Goal: Task Accomplishment & Management: Complete application form

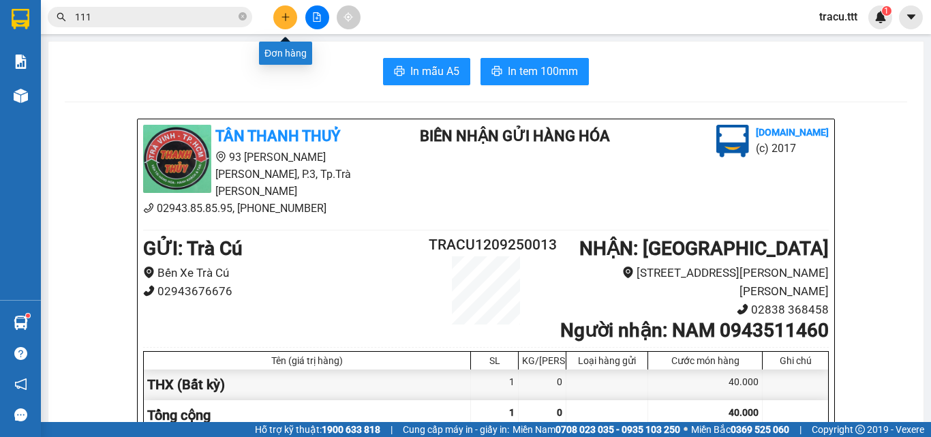
click at [305, 16] on div at bounding box center [317, 17] width 102 height 24
click at [307, 15] on button at bounding box center [317, 17] width 24 height 24
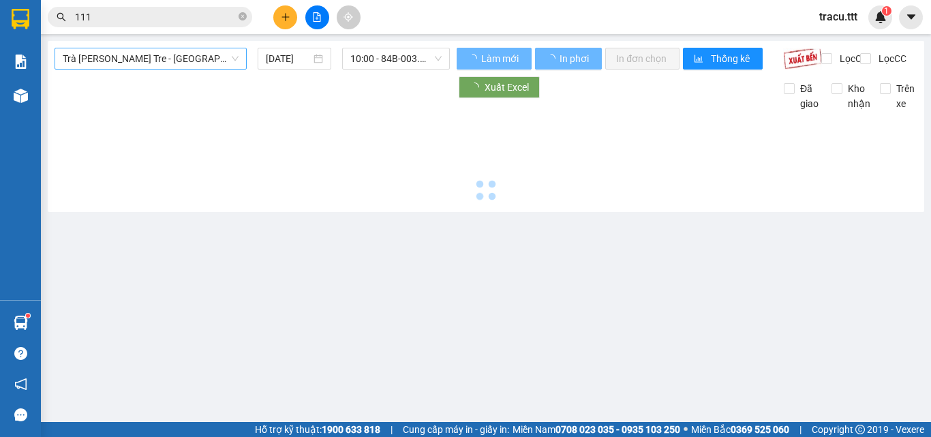
click at [202, 60] on span "Trà [PERSON_NAME] Tre - [GEOGRAPHIC_DATA]" at bounding box center [151, 58] width 176 height 20
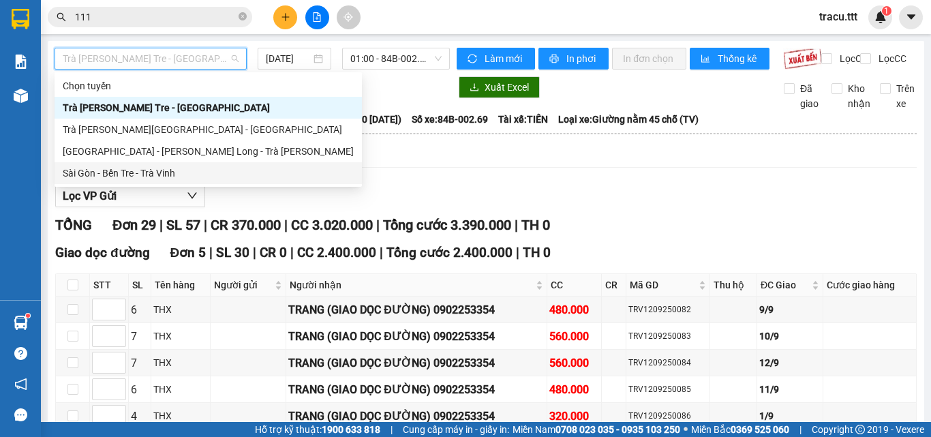
click at [163, 174] on div "Sài Gòn - Bến Tre - Trà Vinh" at bounding box center [208, 173] width 291 height 15
type input "[DATE]"
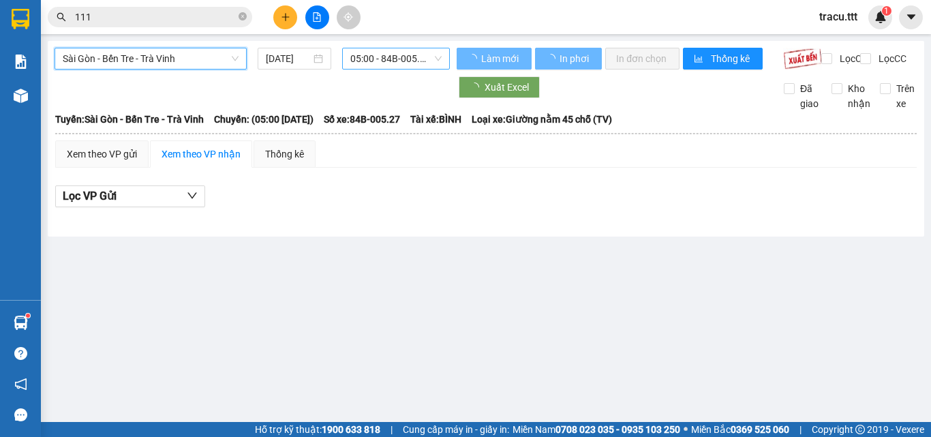
click at [366, 61] on span "05:00 - 84B-005.27" at bounding box center [395, 58] width 91 height 20
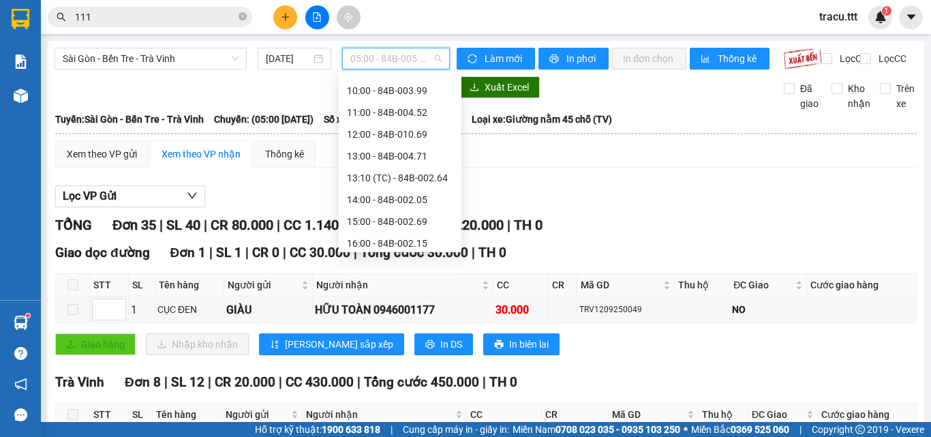
scroll to position [154, 0]
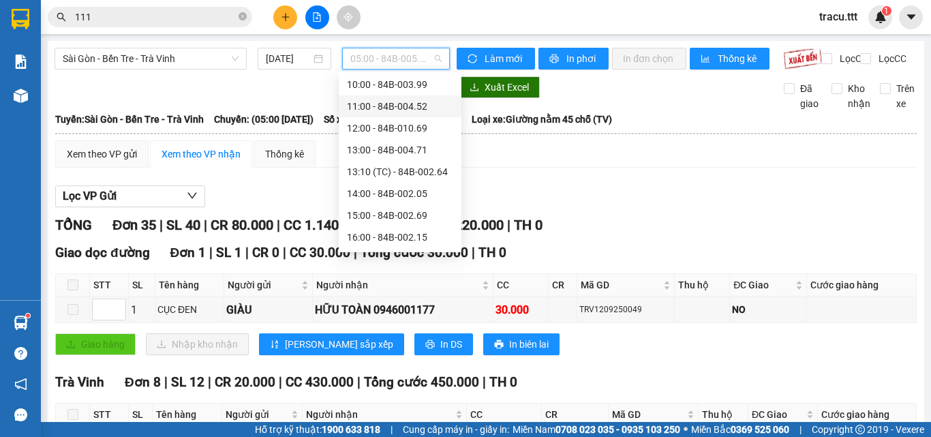
click at [416, 102] on div "11:00 - 84B-004.52" at bounding box center [400, 106] width 106 height 15
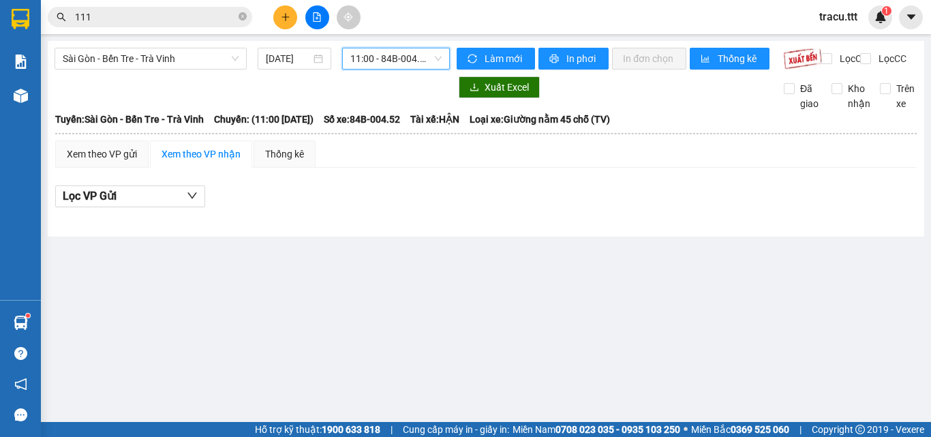
click at [436, 59] on span "11:00 - 84B-004.52" at bounding box center [395, 58] width 91 height 20
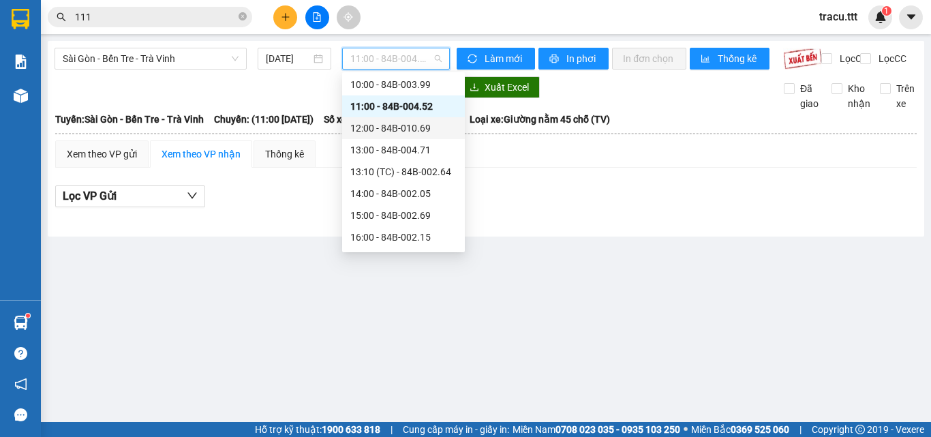
click at [412, 134] on div "12:00 - 84B-010.69" at bounding box center [403, 128] width 106 height 15
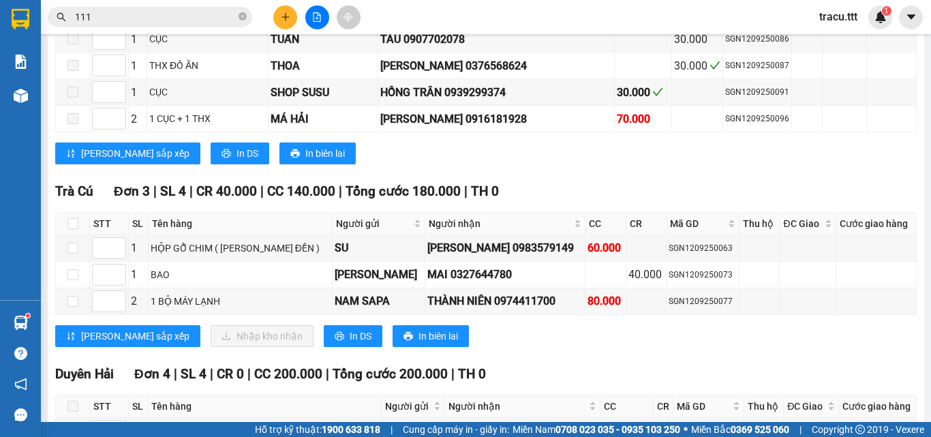
scroll to position [1132, 0]
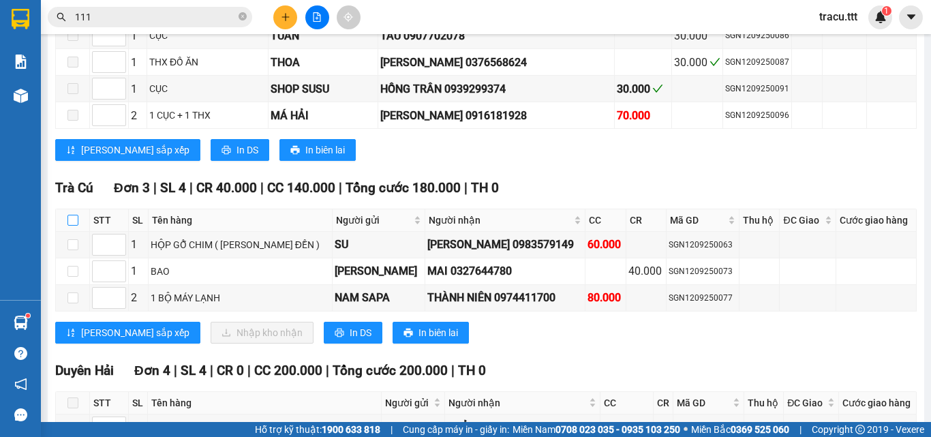
click at [73, 215] on input "checkbox" at bounding box center [72, 220] width 11 height 11
checkbox input "true"
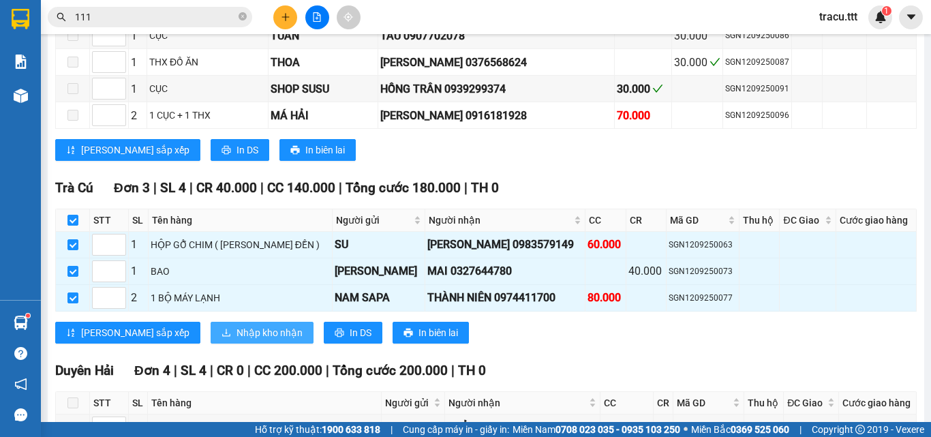
click at [236, 325] on span "Nhập kho nhận" at bounding box center [269, 332] width 66 height 15
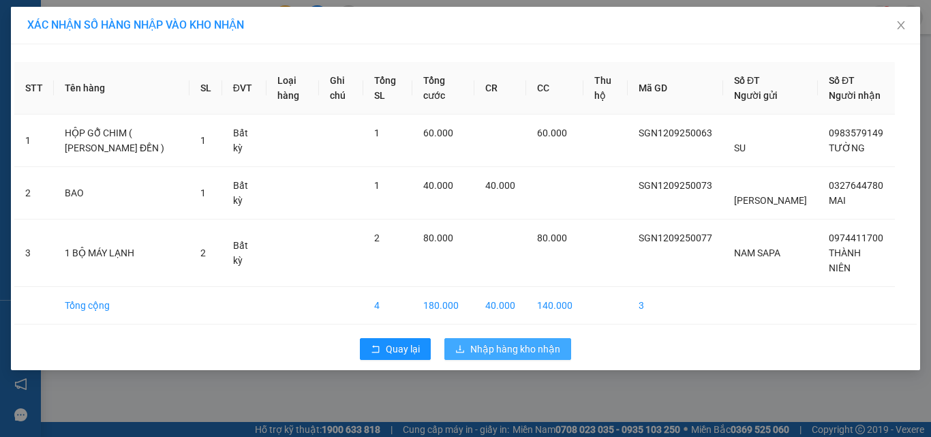
click at [551, 356] on span "Nhập hàng kho nhận" at bounding box center [515, 348] width 90 height 15
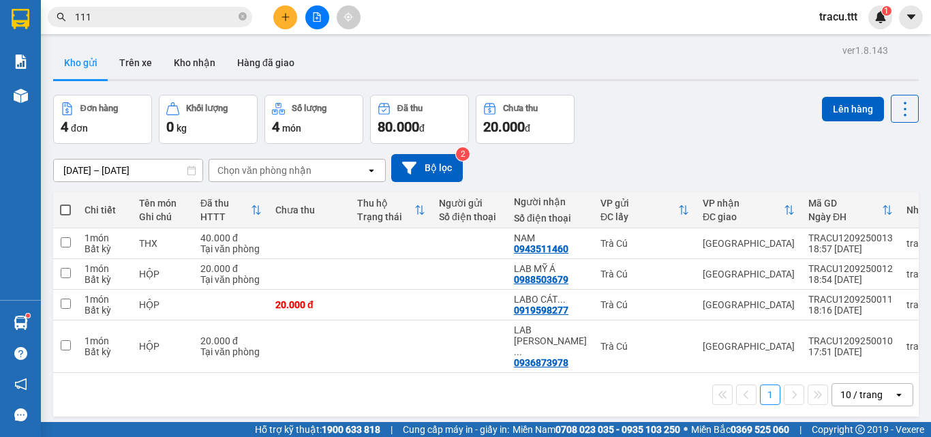
click at [279, 20] on button at bounding box center [285, 17] width 24 height 24
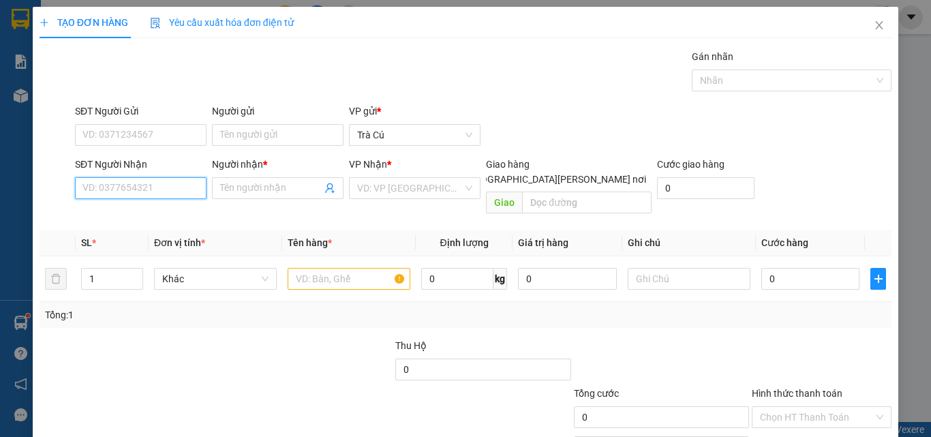
click at [159, 193] on input "SĐT Người Nhận" at bounding box center [140, 188] width 131 height 22
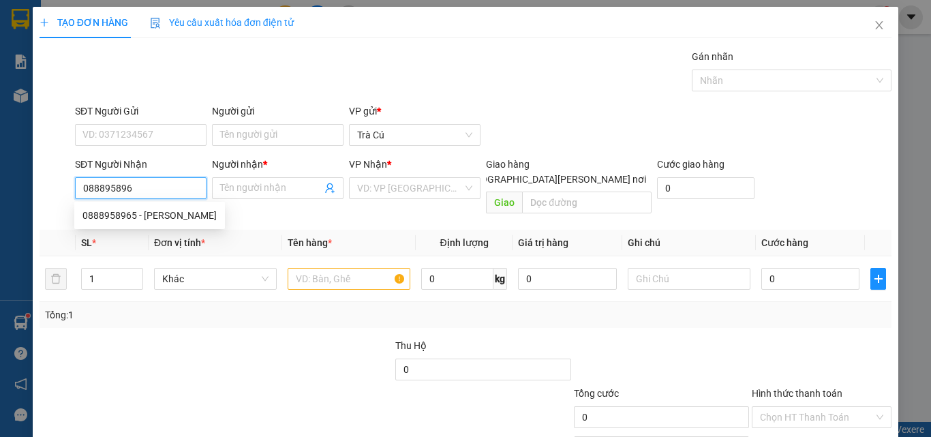
type input "0888958965"
click at [174, 214] on div "0888958965 - [PERSON_NAME]" at bounding box center [149, 215] width 134 height 15
type input "[PERSON_NAME]"
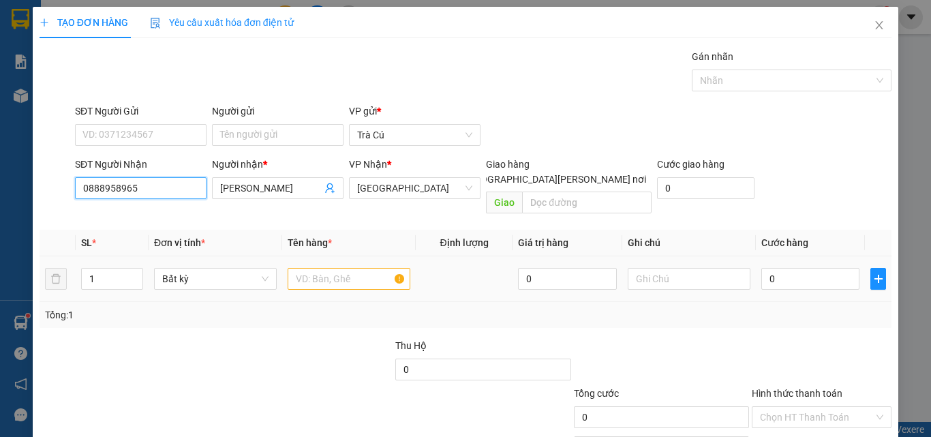
type input "0888958965"
click at [361, 268] on input "text" at bounding box center [348, 279] width 123 height 22
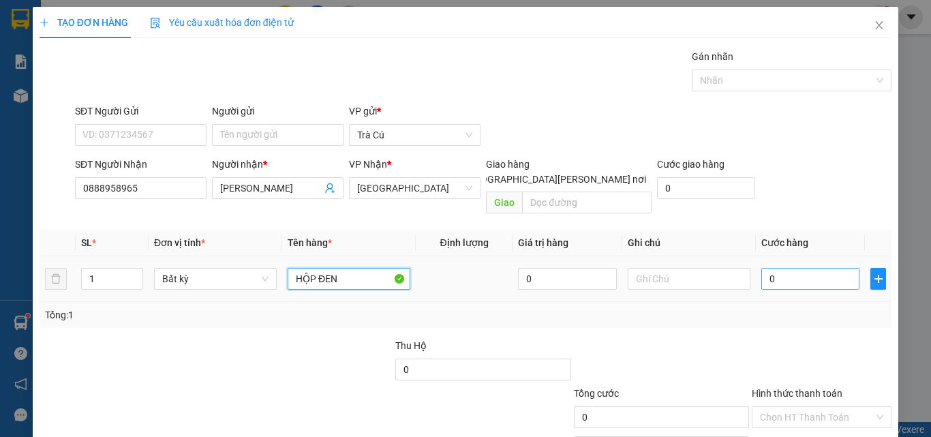
type input "HỘP ĐEN"
click at [843, 268] on input "0" at bounding box center [810, 279] width 98 height 22
type input "3"
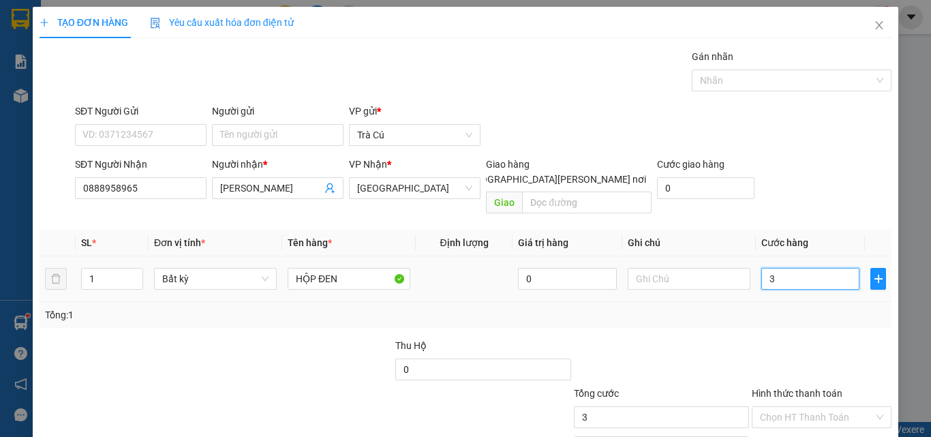
type input "30"
type input "30.000"
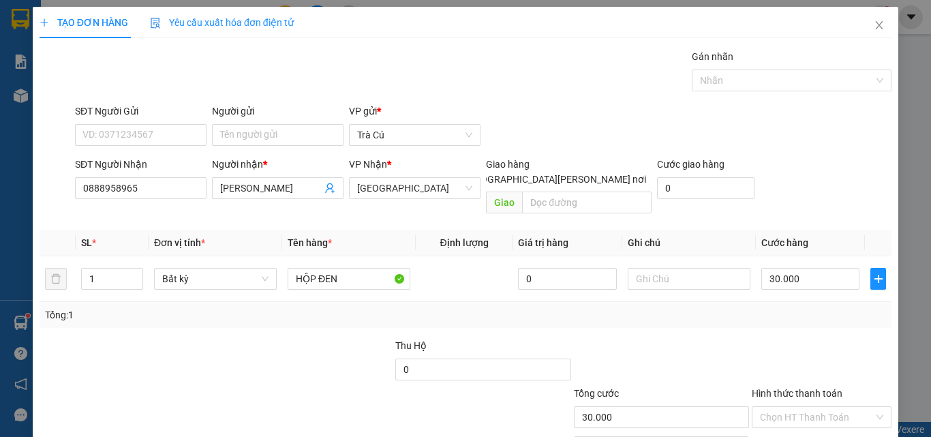
scroll to position [67, 0]
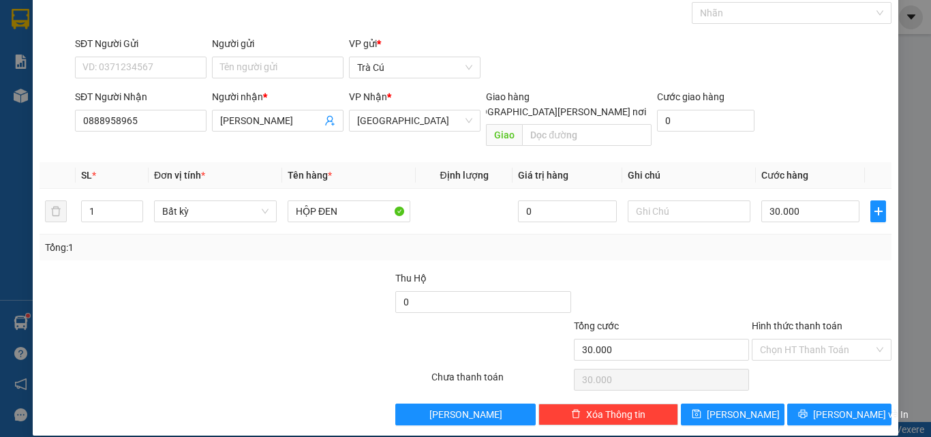
click at [912, 328] on div "TẠO ĐƠN HÀNG Yêu cầu xuất [PERSON_NAME] điện tử Transit Pickup Surcharge Ids Tr…" at bounding box center [465, 218] width 931 height 437
click at [820, 343] on input "Hình thức thanh toán" at bounding box center [817, 349] width 114 height 20
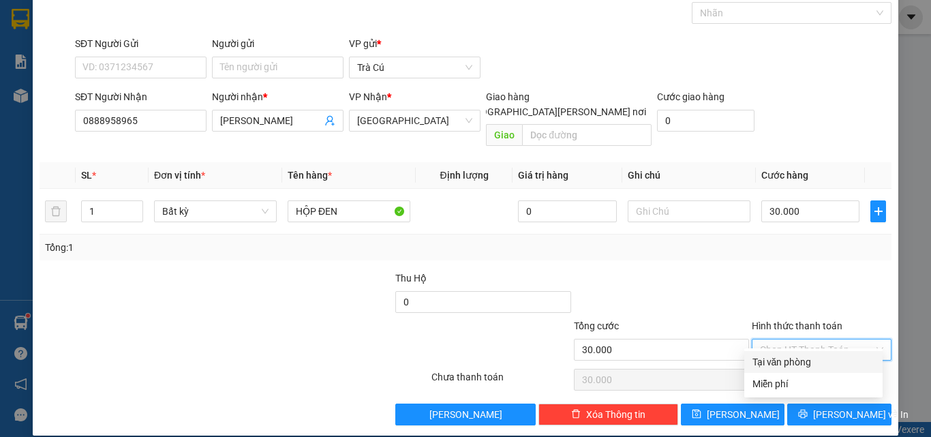
click at [815, 356] on div "Tại văn phòng" at bounding box center [813, 361] width 122 height 15
type input "0"
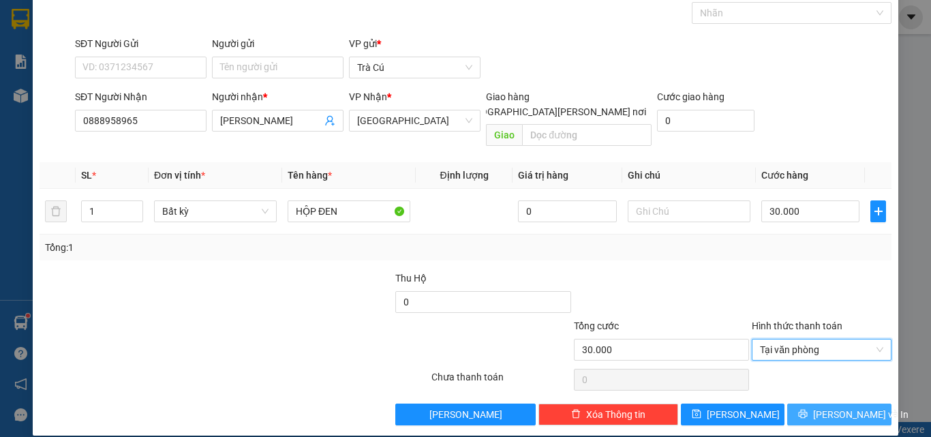
click at [807, 409] on icon "printer" at bounding box center [803, 414] width 10 height 10
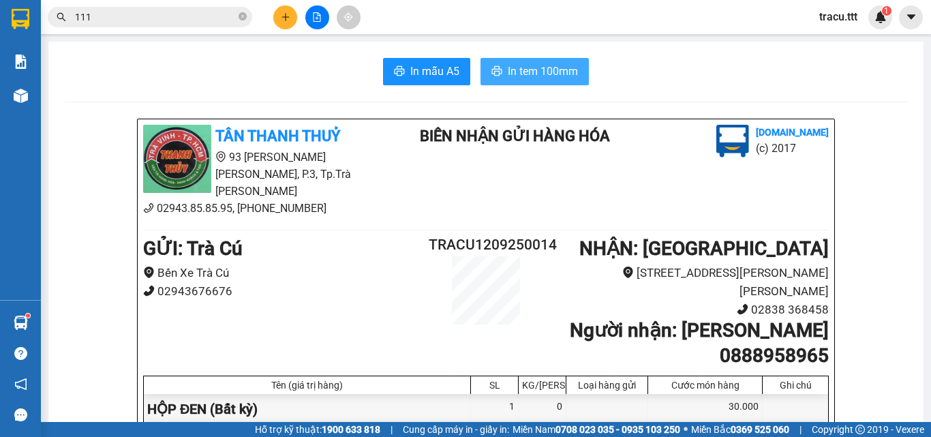
click at [531, 70] on span "In tem 100mm" at bounding box center [543, 71] width 70 height 17
click at [245, 18] on icon "close-circle" at bounding box center [242, 16] width 8 height 8
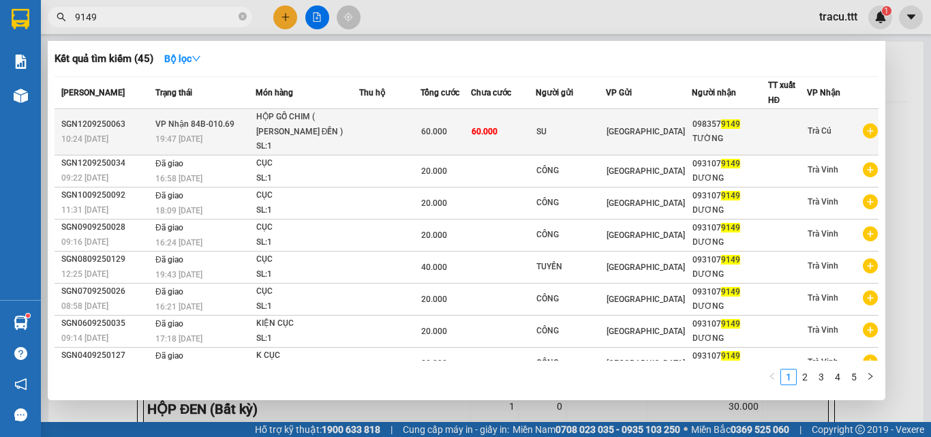
type input "9149"
click at [659, 132] on div "[GEOGRAPHIC_DATA]" at bounding box center [648, 131] width 84 height 15
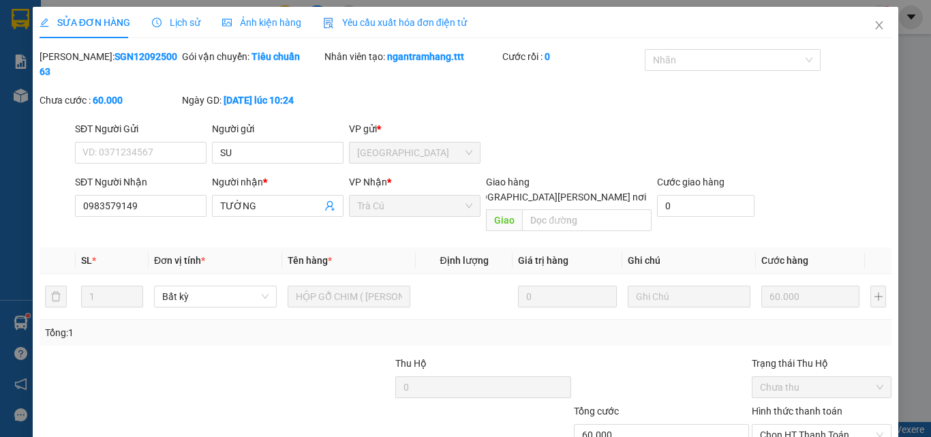
type input "SU"
type input "0983579149"
type input "TƯỜNG"
type input "60.000"
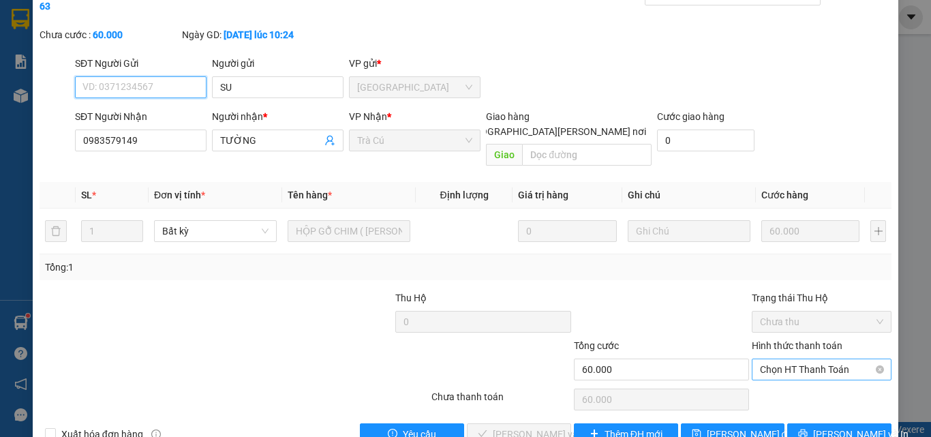
click at [800, 359] on span "Chọn HT Thanh Toán" at bounding box center [821, 369] width 123 height 20
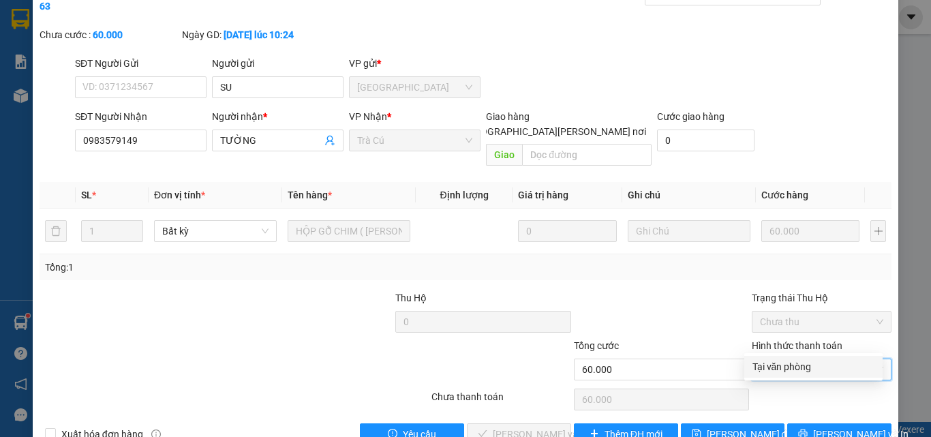
click at [788, 359] on div "Tại văn phòng" at bounding box center [813, 366] width 122 height 15
type input "0"
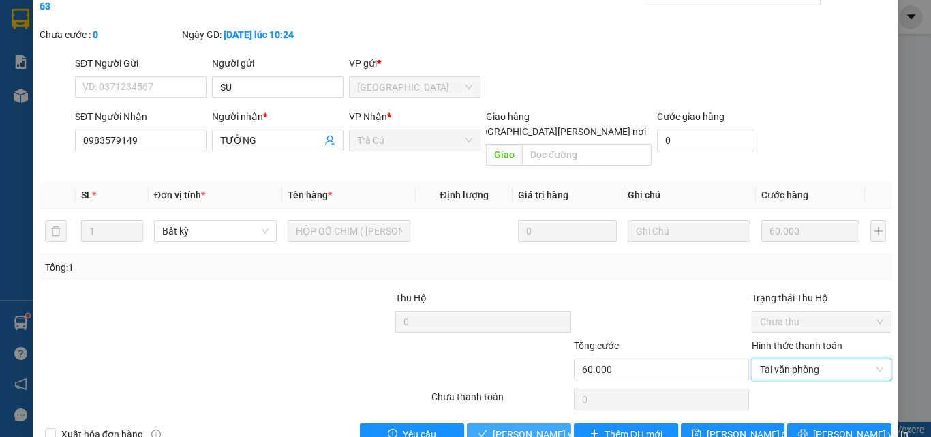
click at [542, 426] on span "[PERSON_NAME] và [PERSON_NAME] hàng" at bounding box center [585, 433] width 184 height 15
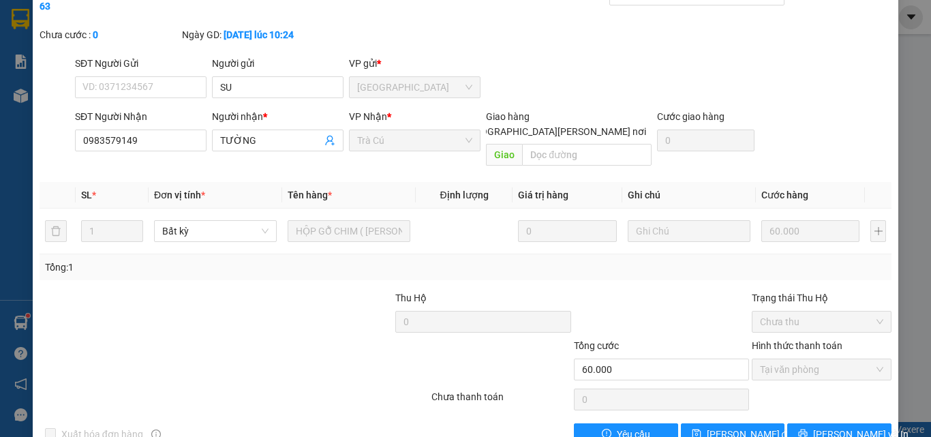
scroll to position [0, 0]
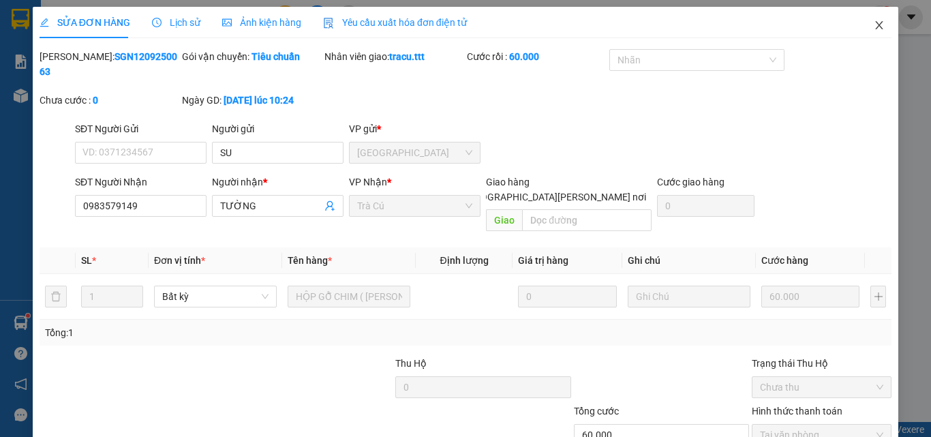
click at [868, 31] on span "Close" at bounding box center [879, 26] width 38 height 38
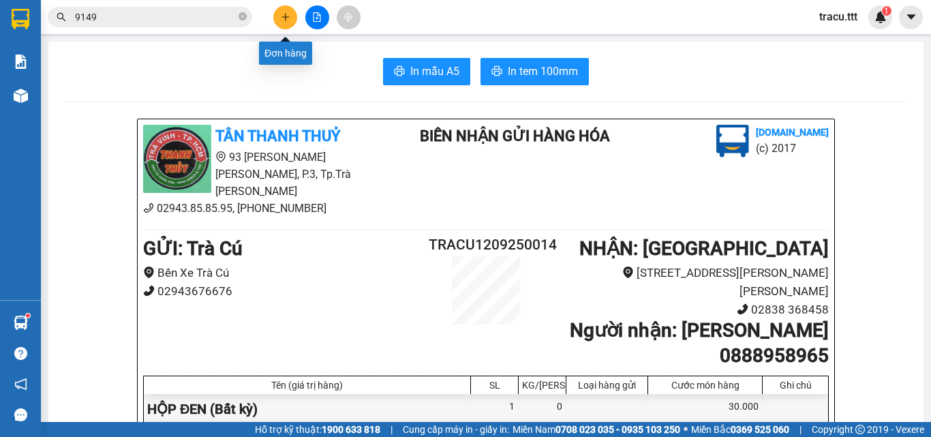
click at [292, 7] on button at bounding box center [285, 17] width 24 height 24
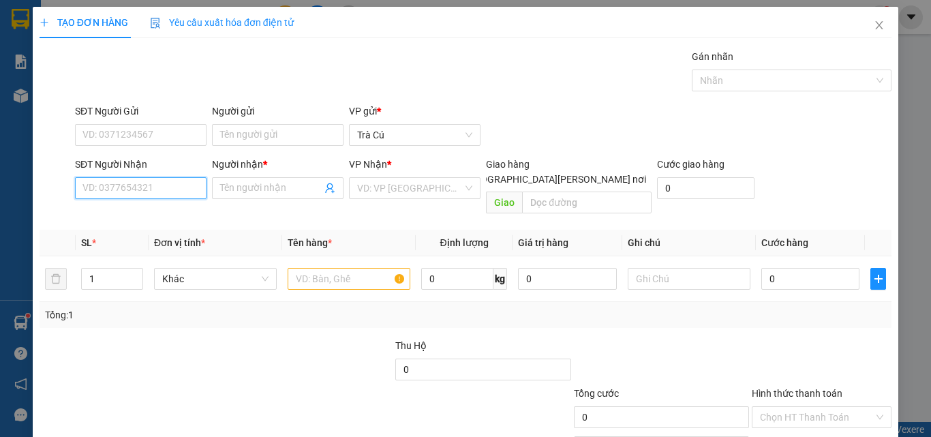
click at [172, 185] on input "SĐT Người Nhận" at bounding box center [140, 188] width 131 height 22
click at [185, 225] on div "0283510076 - LABO ASIA" at bounding box center [139, 215] width 130 height 22
type input "0283510076"
type input "LABO ASIA"
type input "0283510076"
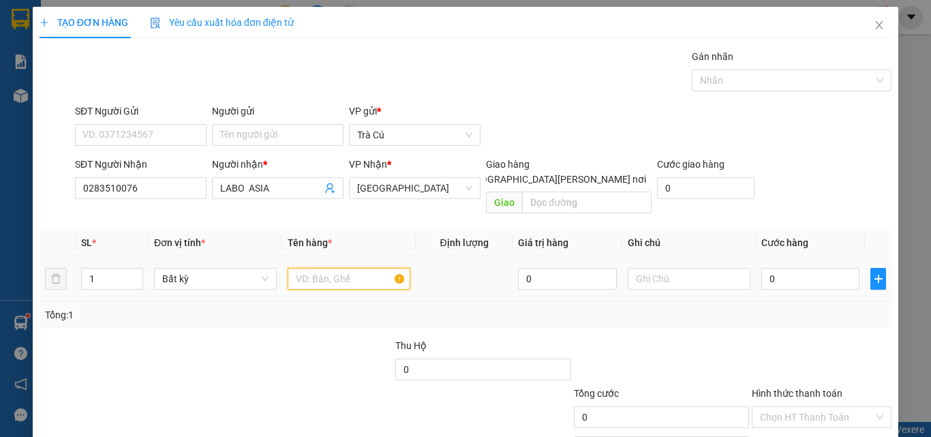
click at [359, 271] on input "text" at bounding box center [348, 279] width 123 height 22
type input "HỘP"
click at [772, 270] on input "0" at bounding box center [810, 279] width 98 height 22
type input "2"
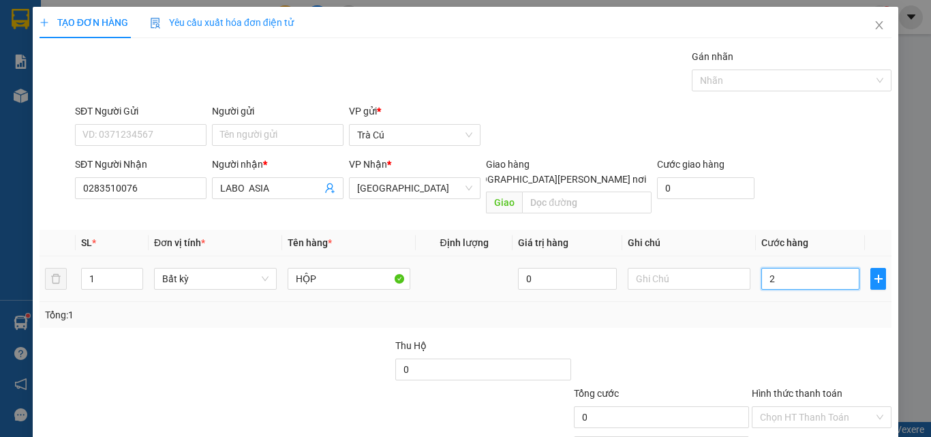
type input "2"
type input "20"
type input "20.000"
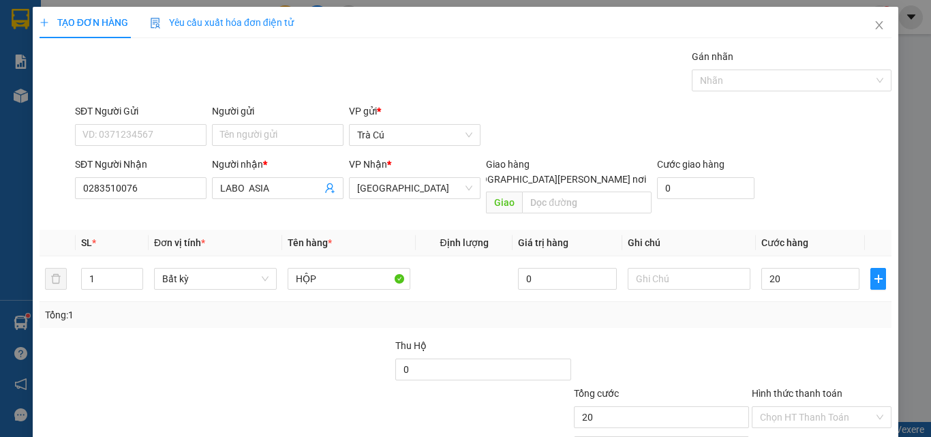
type input "20.000"
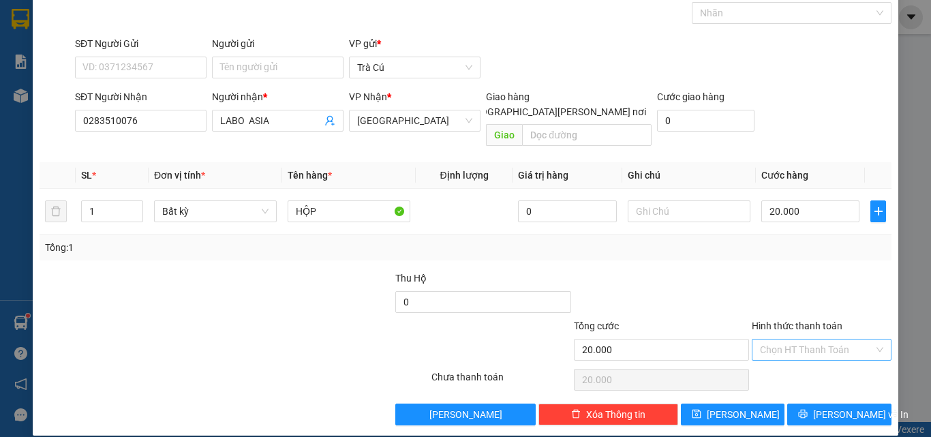
click at [826, 339] on input "Hình thức thanh toán" at bounding box center [817, 349] width 114 height 20
click at [809, 359] on div "Tại văn phòng" at bounding box center [813, 361] width 122 height 15
type input "0"
click at [816, 403] on button "[PERSON_NAME] và In" at bounding box center [839, 414] width 104 height 22
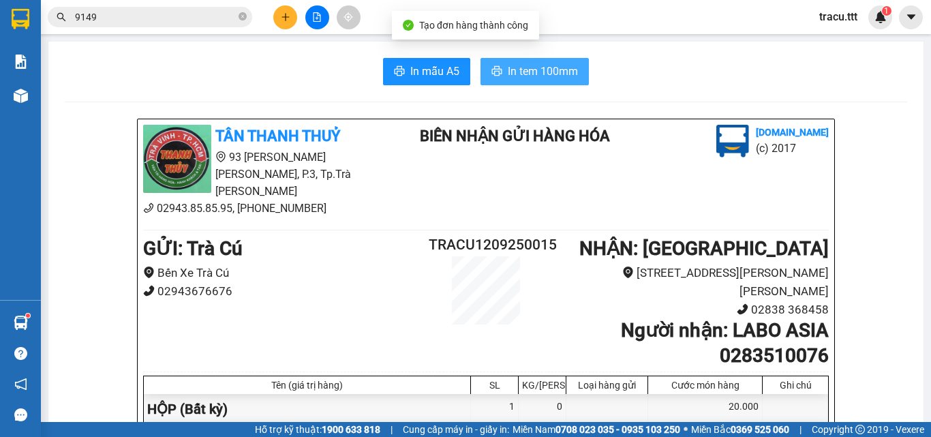
click at [577, 80] on button "In tem 100mm" at bounding box center [534, 71] width 108 height 27
